Goal: Navigation & Orientation: Find specific page/section

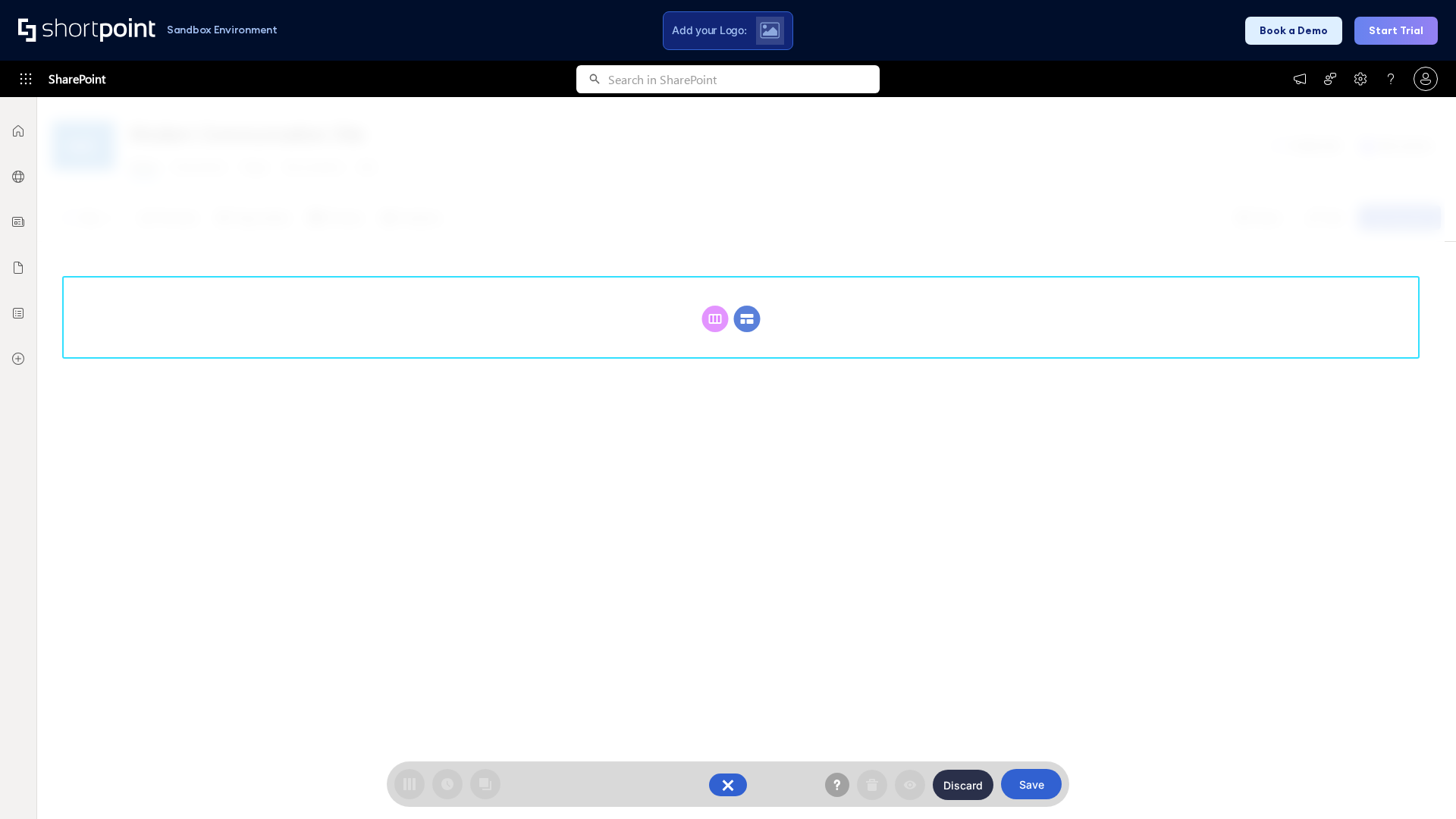
scroll to position [208, 0]
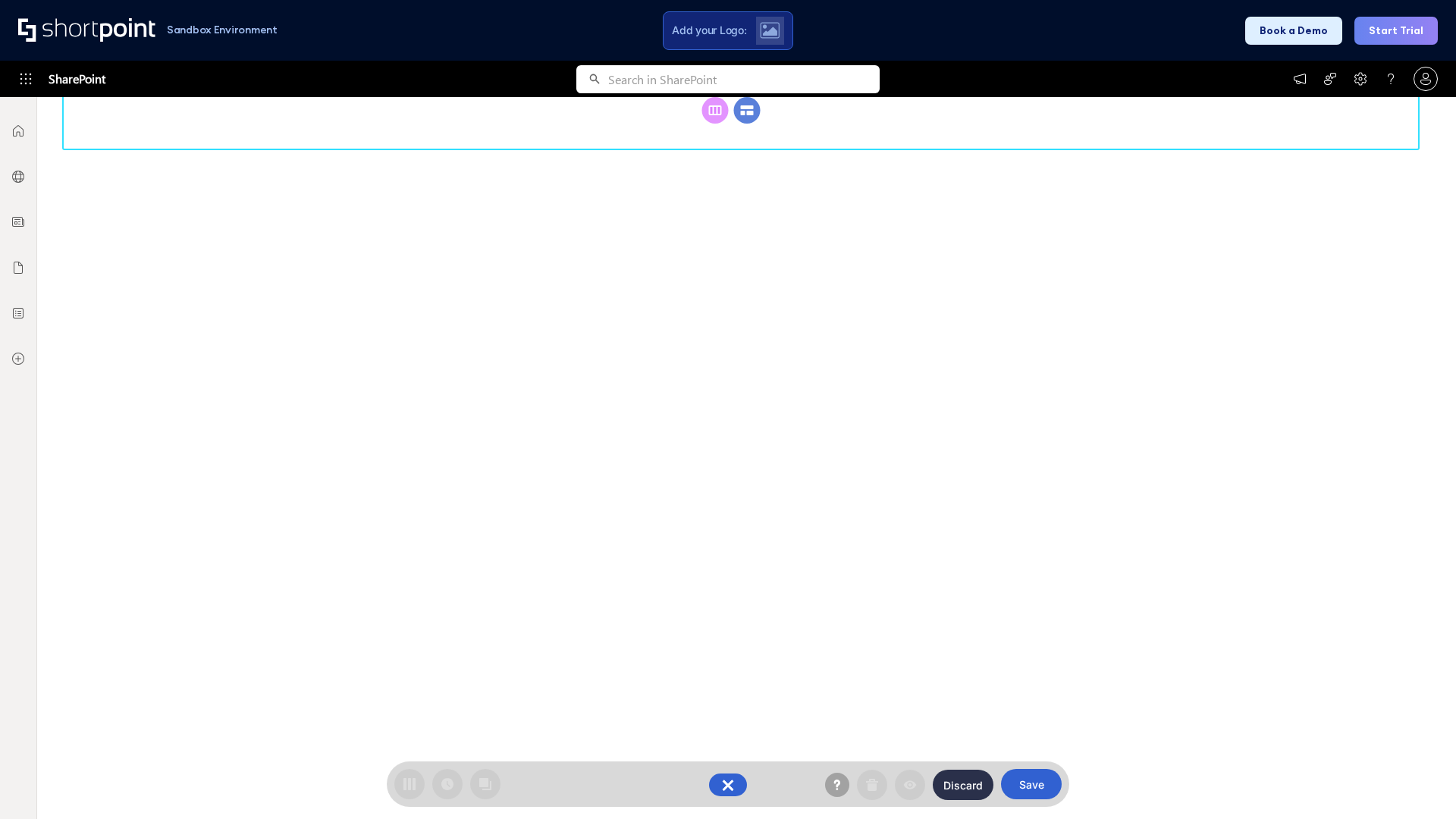
click at [747, 123] on circle at bounding box center [747, 110] width 27 height 27
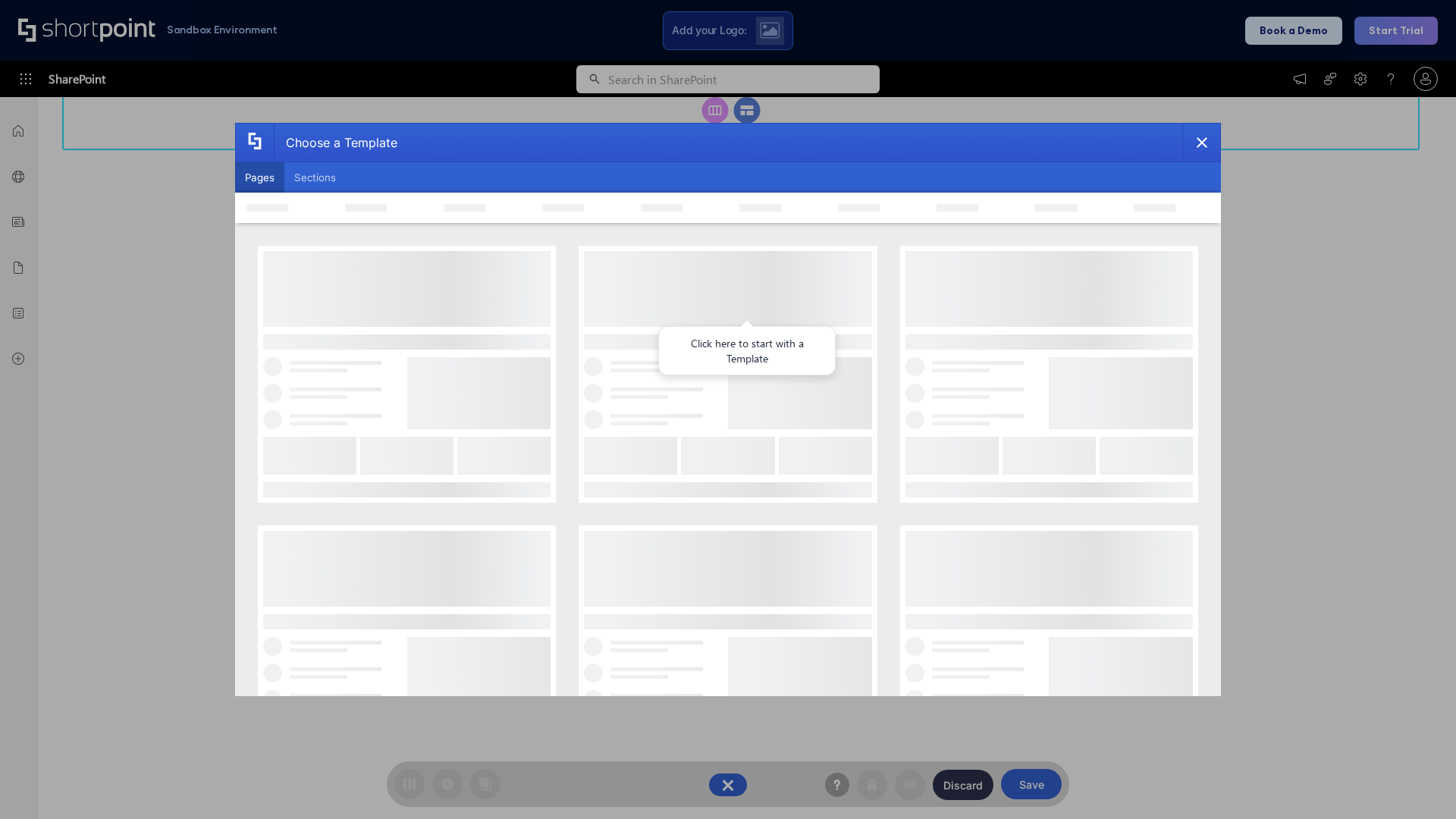
scroll to position [0, 0]
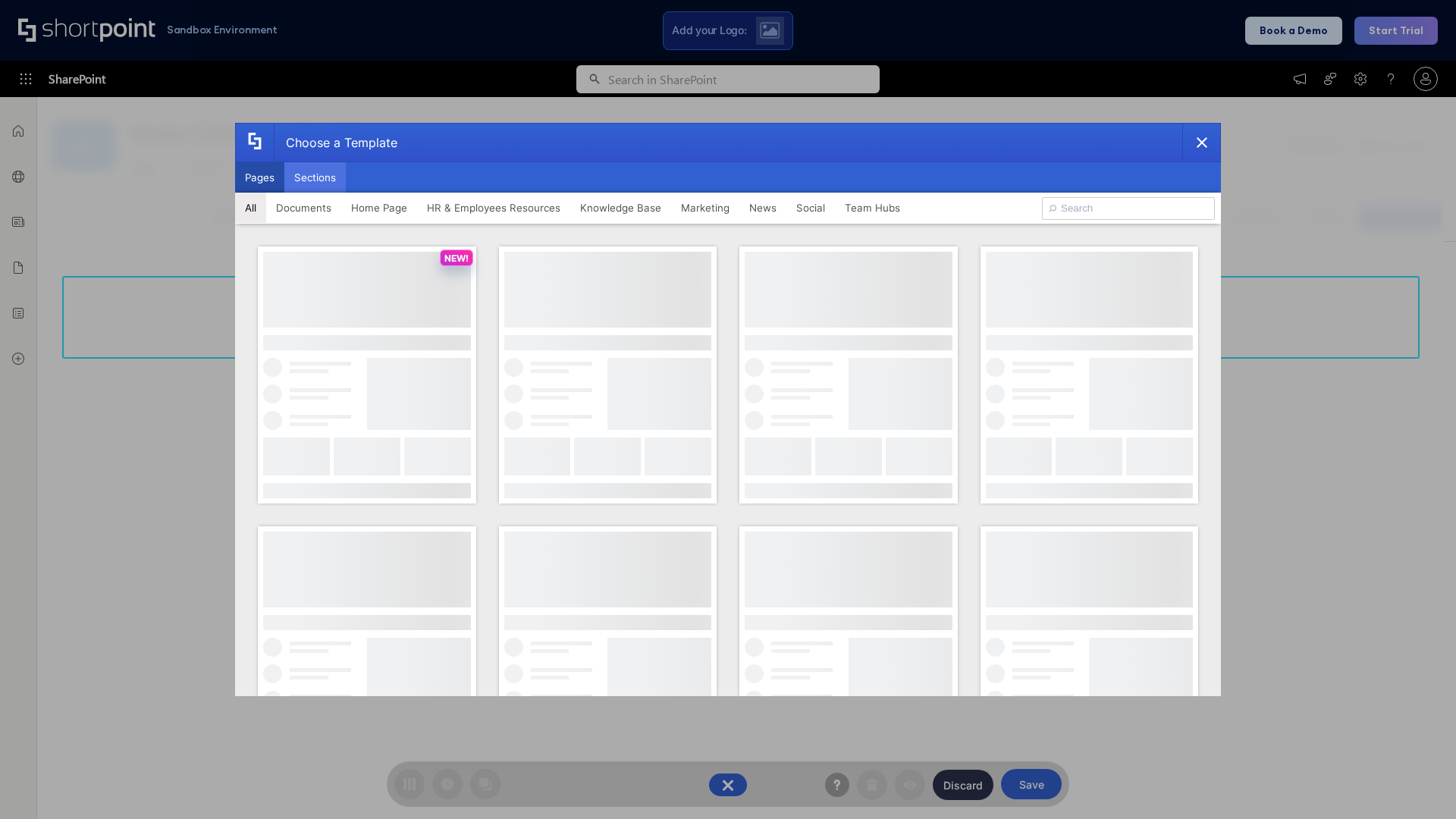
click at [315, 178] on button "Sections" at bounding box center [315, 177] width 61 height 31
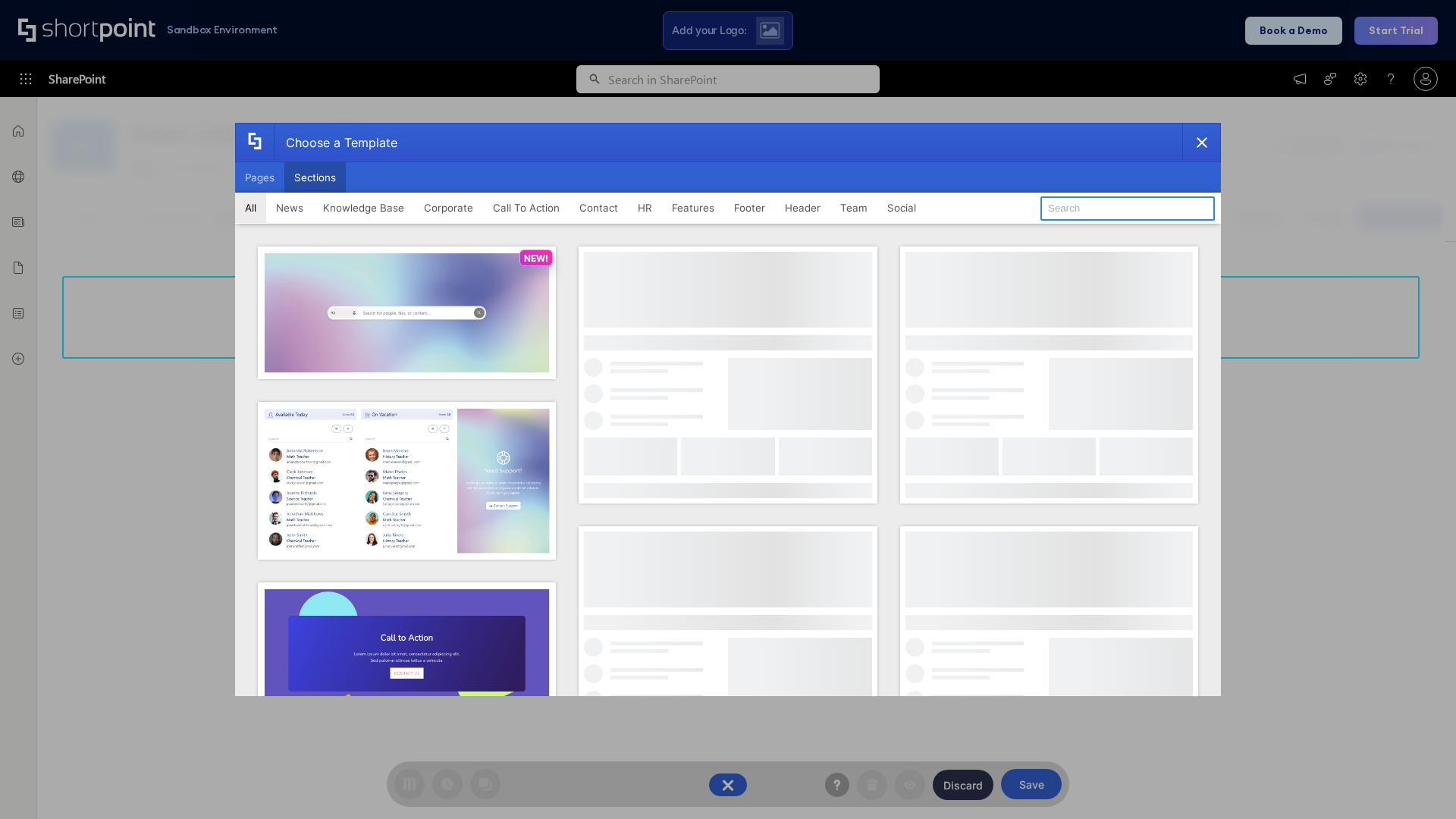
type input "Contact Us 1"
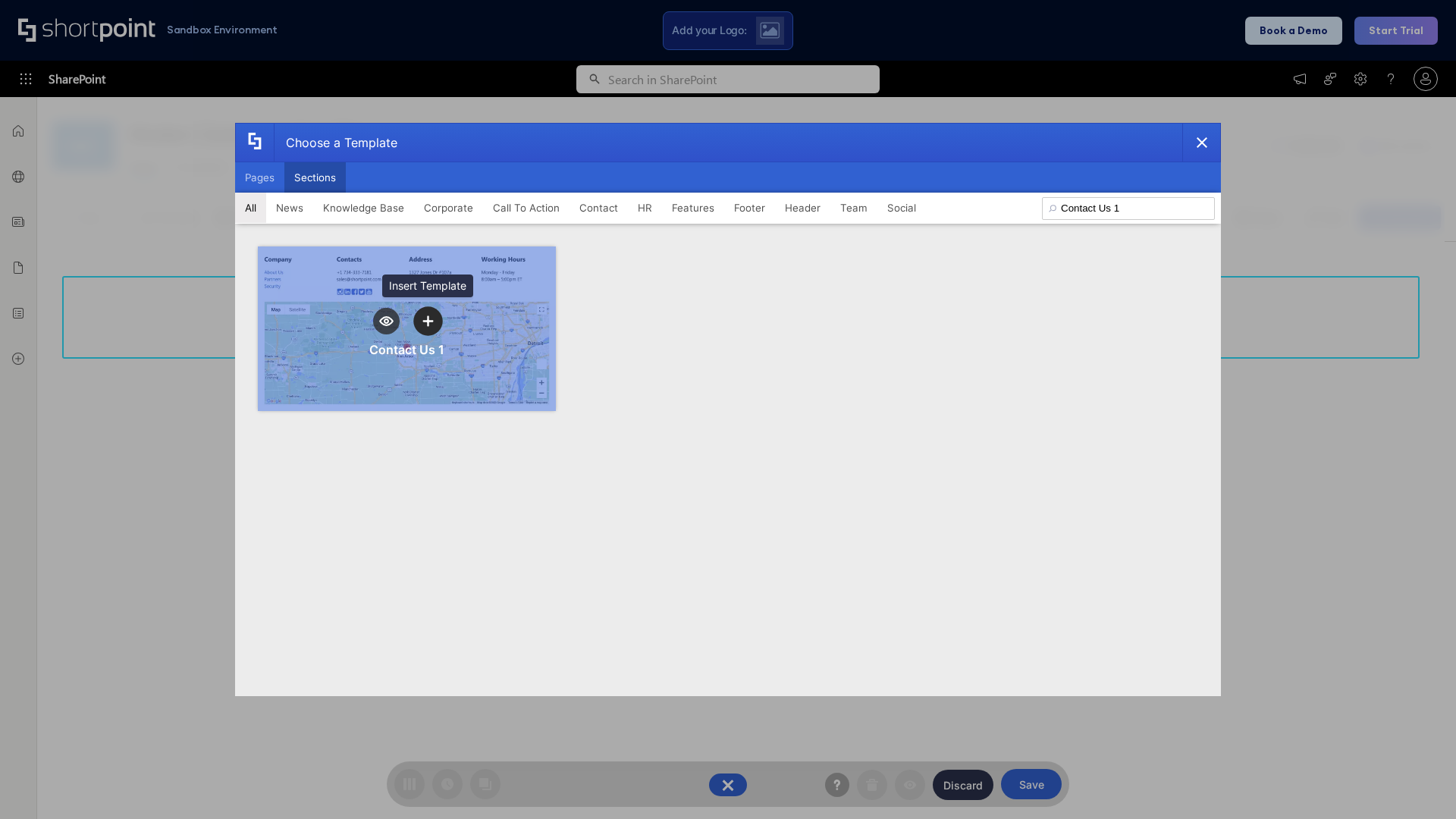
click at [428, 321] on icon "template selector" at bounding box center [428, 320] width 11 height 11
